Goal: Navigation & Orientation: Find specific page/section

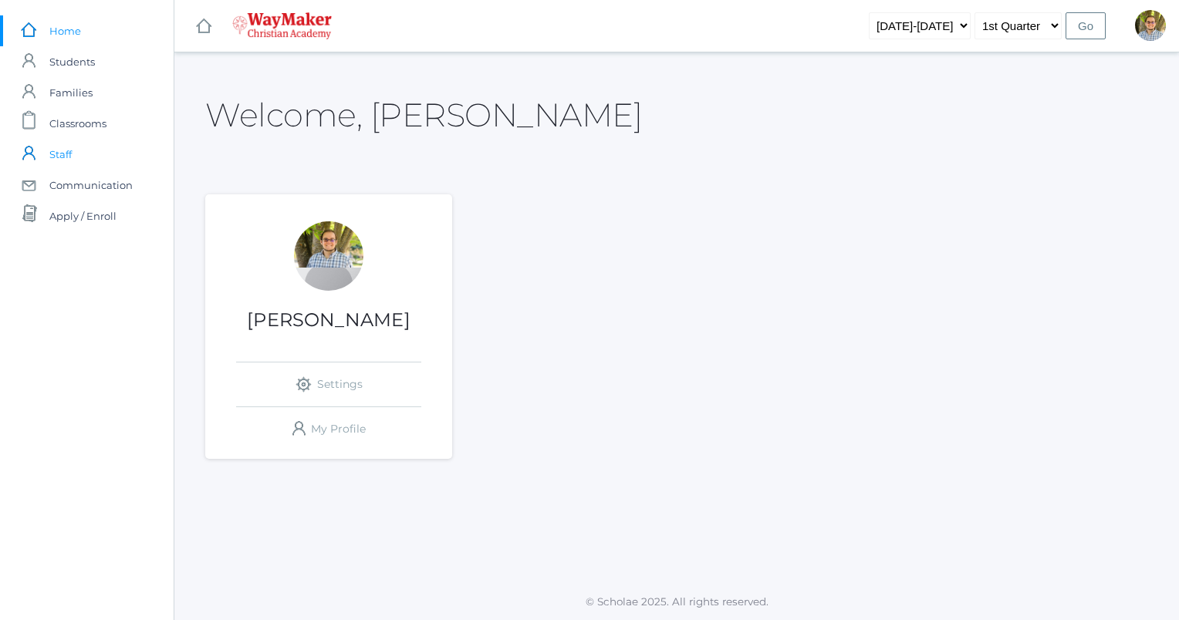
click at [86, 150] on link "icons/user/plain Created with Sketch. Staff" at bounding box center [87, 154] width 174 height 31
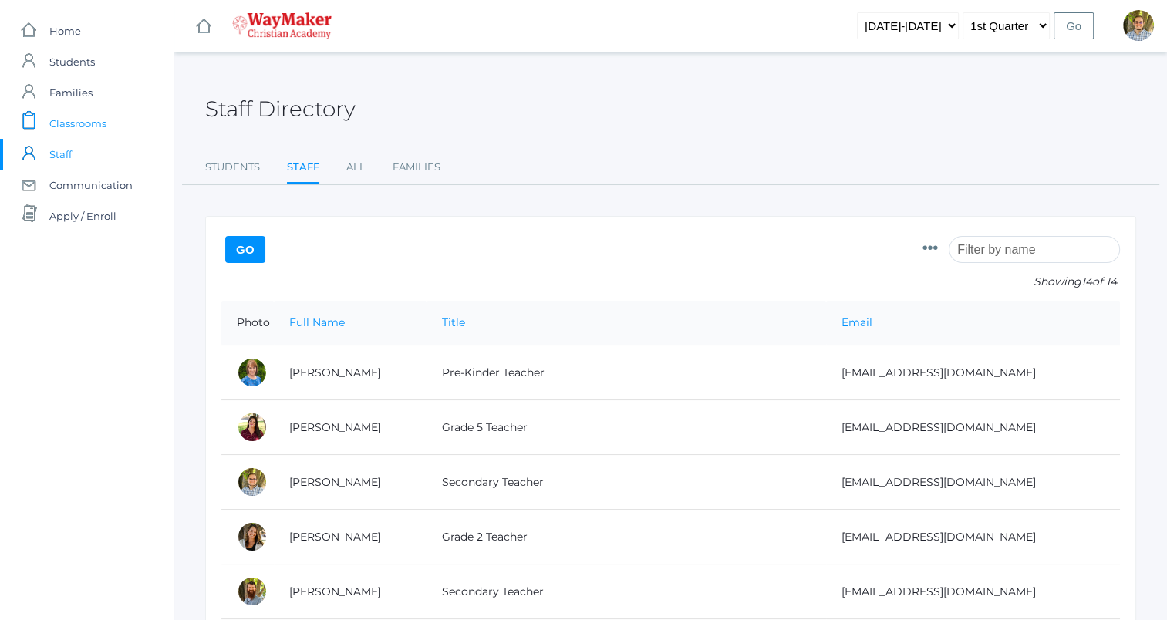
click at [82, 126] on span "Classrooms" at bounding box center [77, 123] width 57 height 31
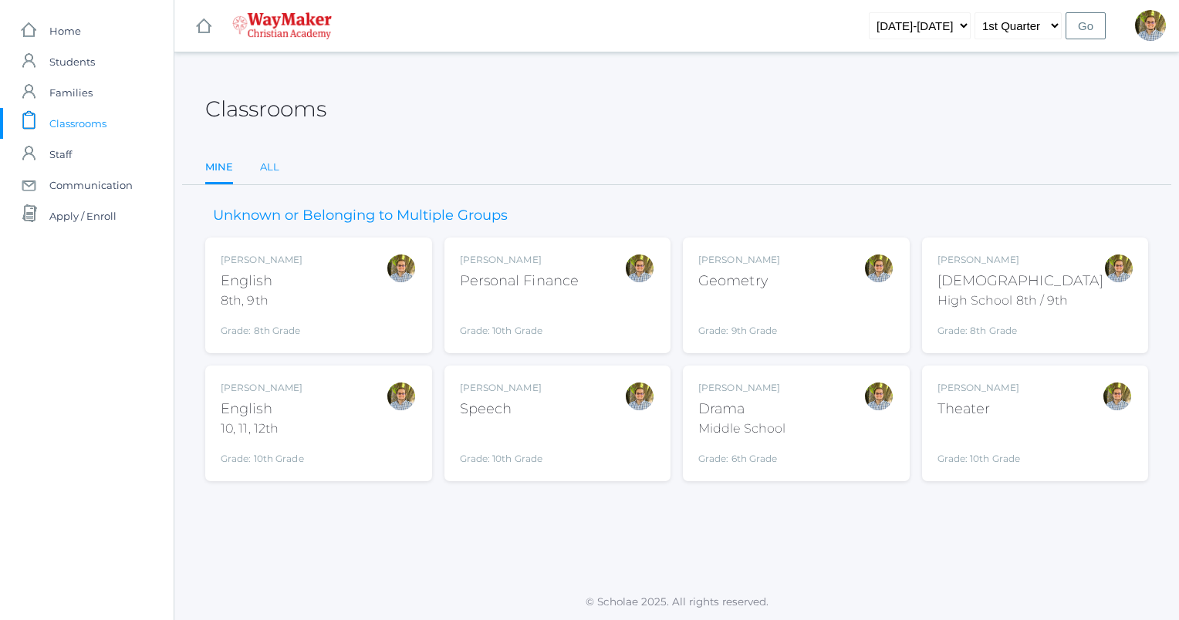
click at [260, 167] on link "All" at bounding box center [269, 167] width 19 height 31
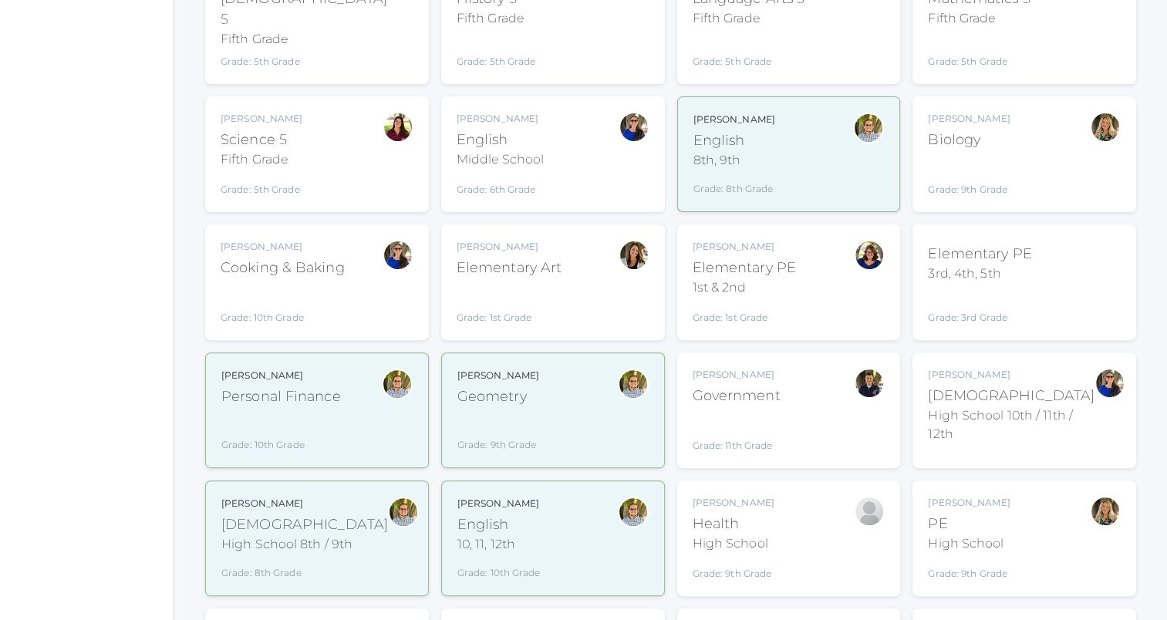
scroll to position [410, 0]
click at [573, 146] on div "[PERSON_NAME] English Middle School Grade: 6th Grade 06ENGLISH" at bounding box center [553, 155] width 193 height 85
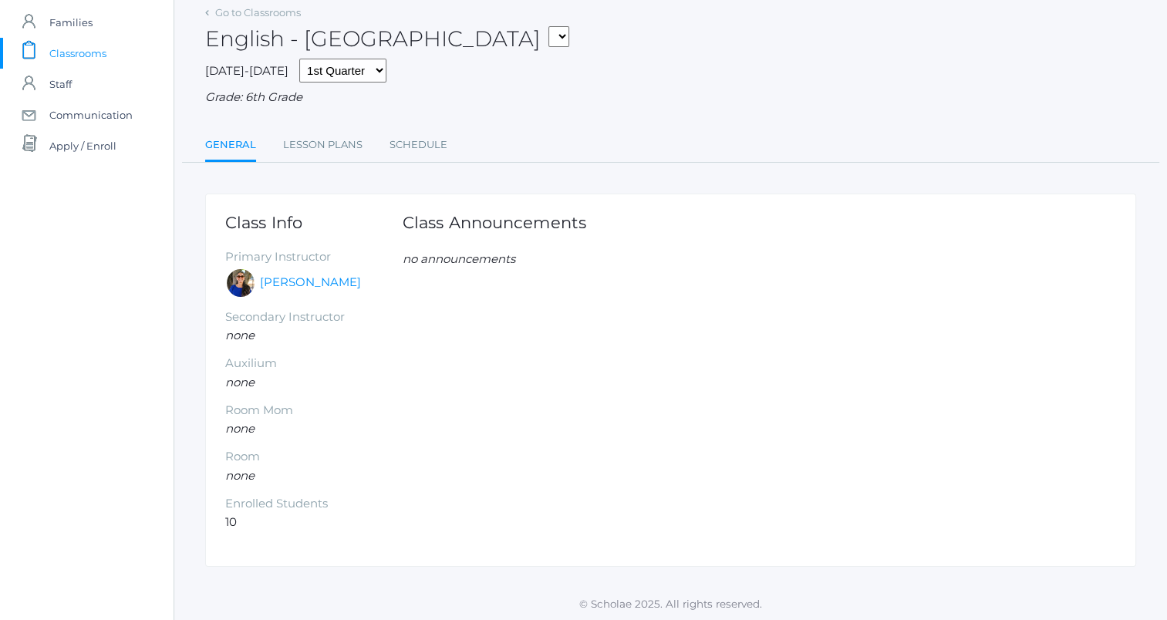
scroll to position [73, 0]
click at [336, 142] on link "Lesson Plans" at bounding box center [322, 142] width 79 height 31
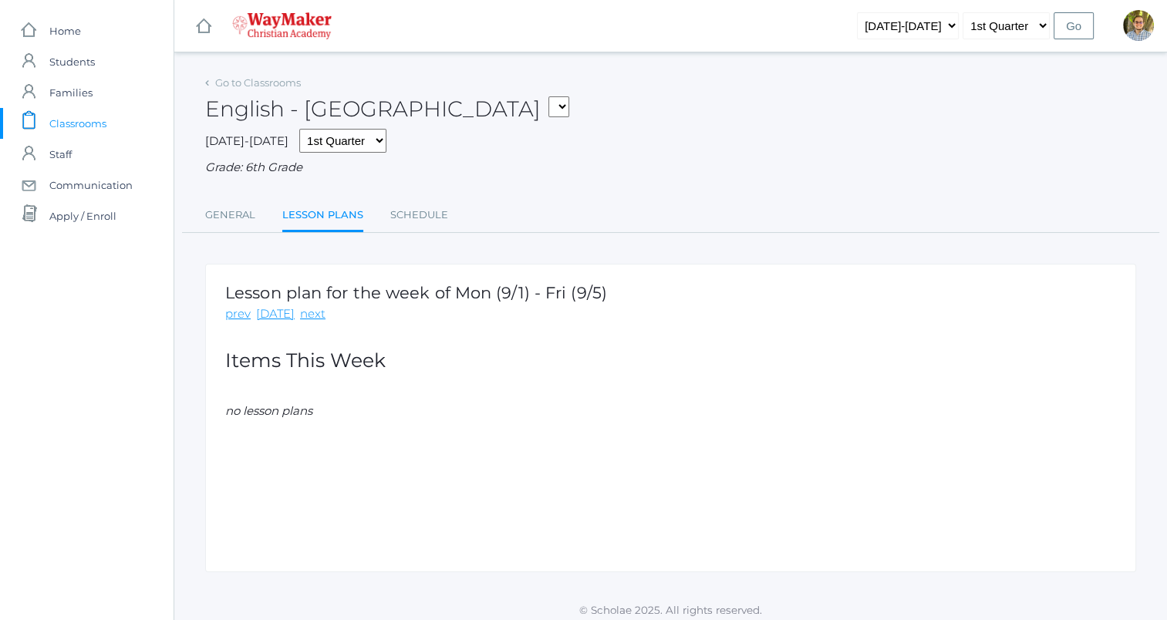
scroll to position [8, 0]
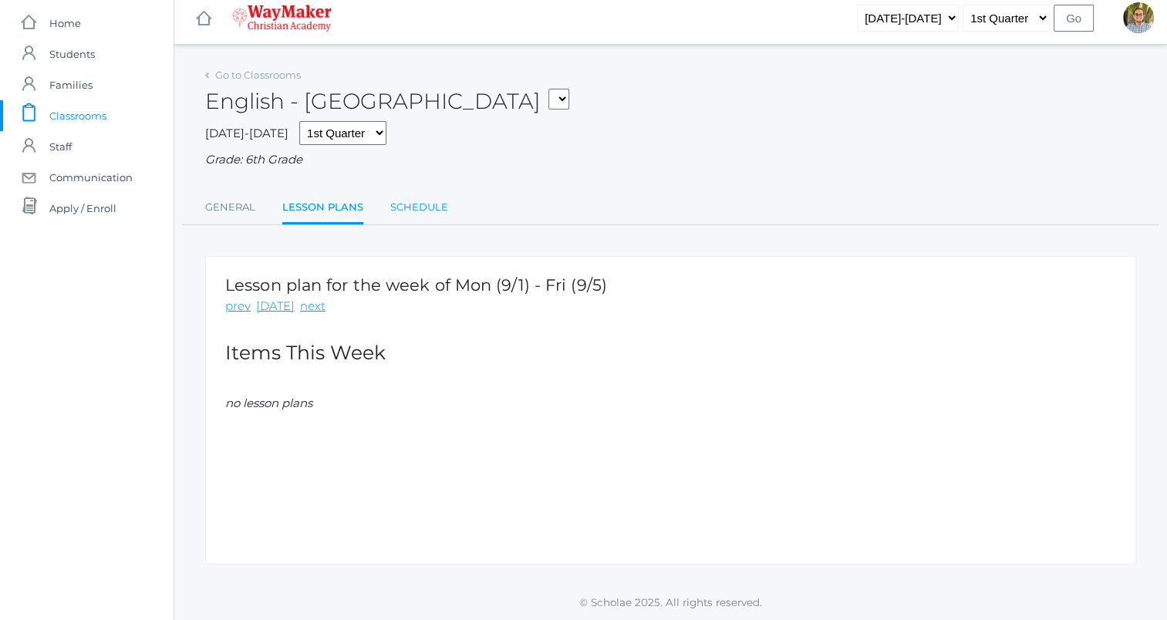
click at [417, 201] on link "Schedule" at bounding box center [419, 207] width 58 height 31
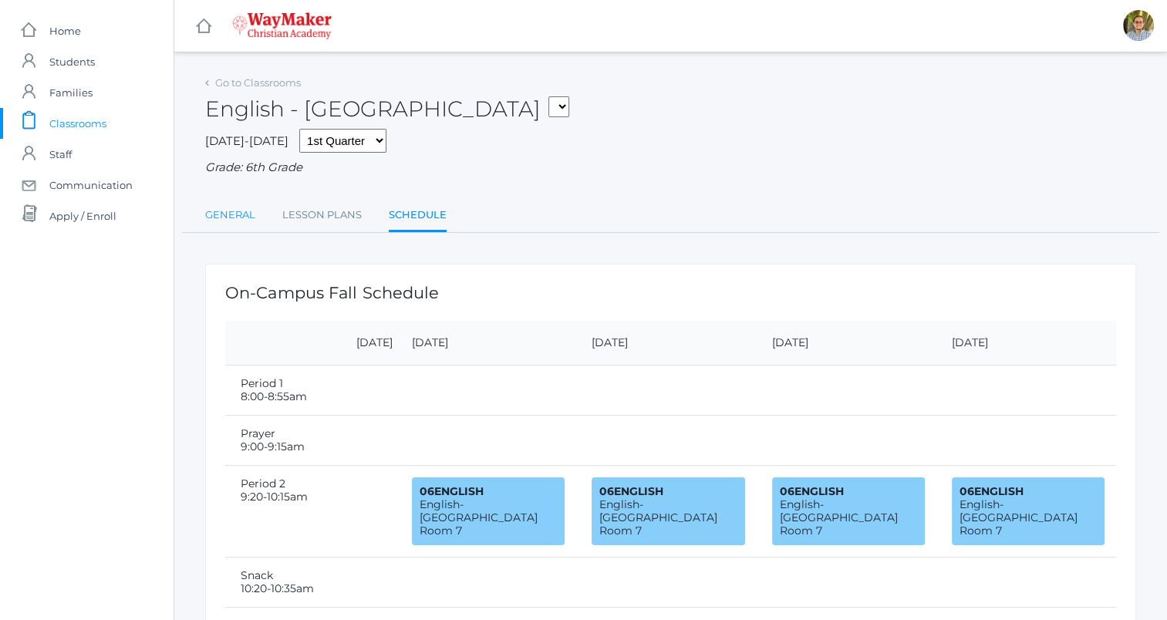
click at [228, 213] on link "General" at bounding box center [230, 215] width 50 height 31
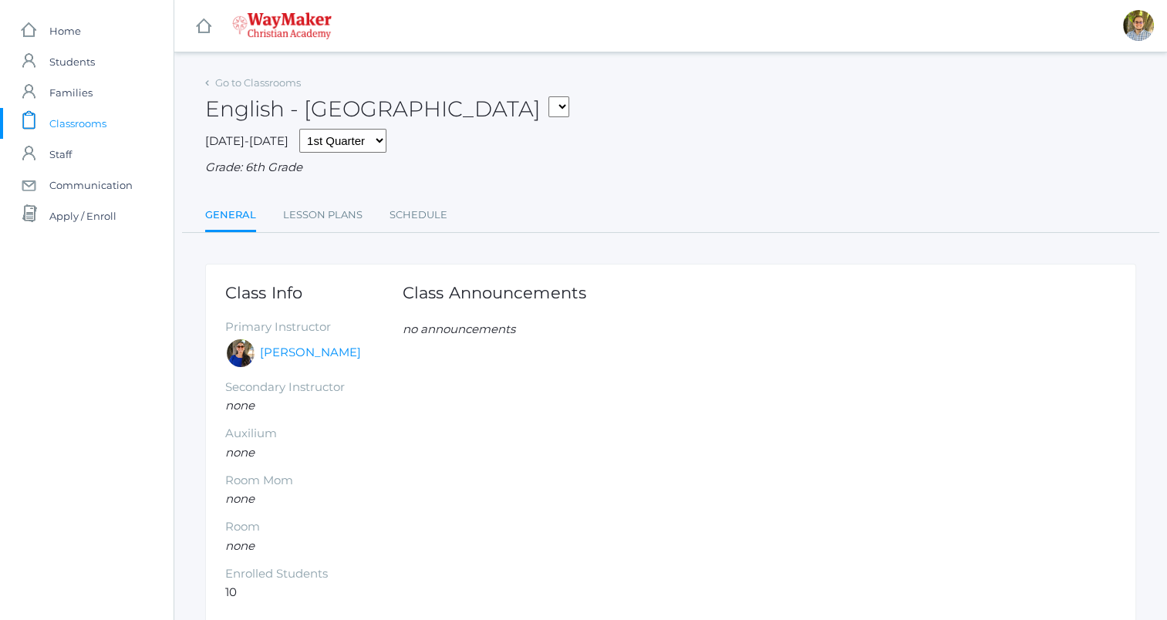
click at [79, 123] on span "Classrooms" at bounding box center [77, 123] width 57 height 31
